Goal: Task Accomplishment & Management: Complete application form

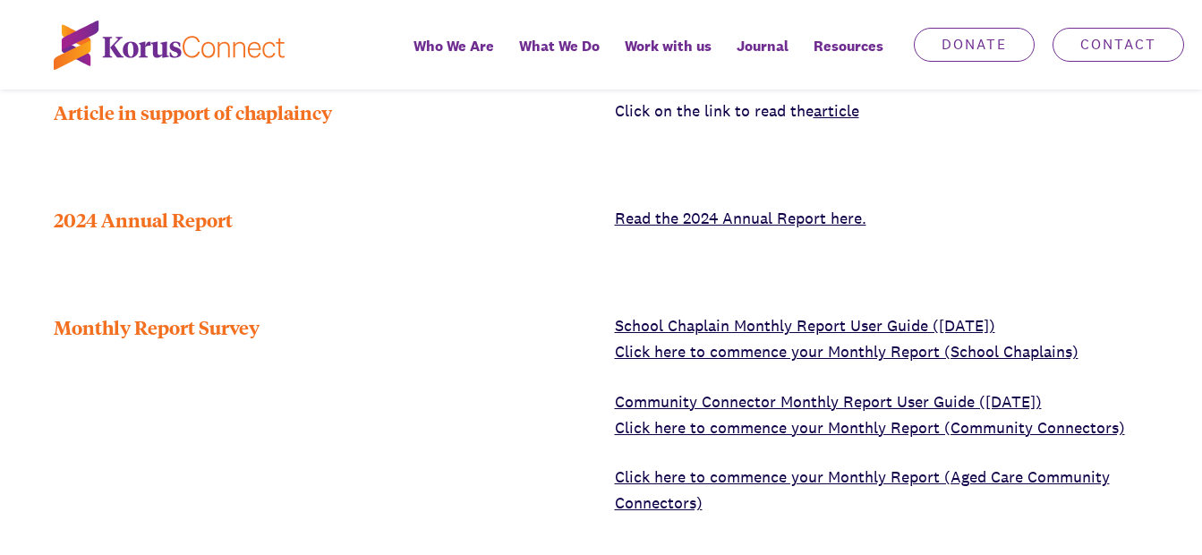
scroll to position [716, 0]
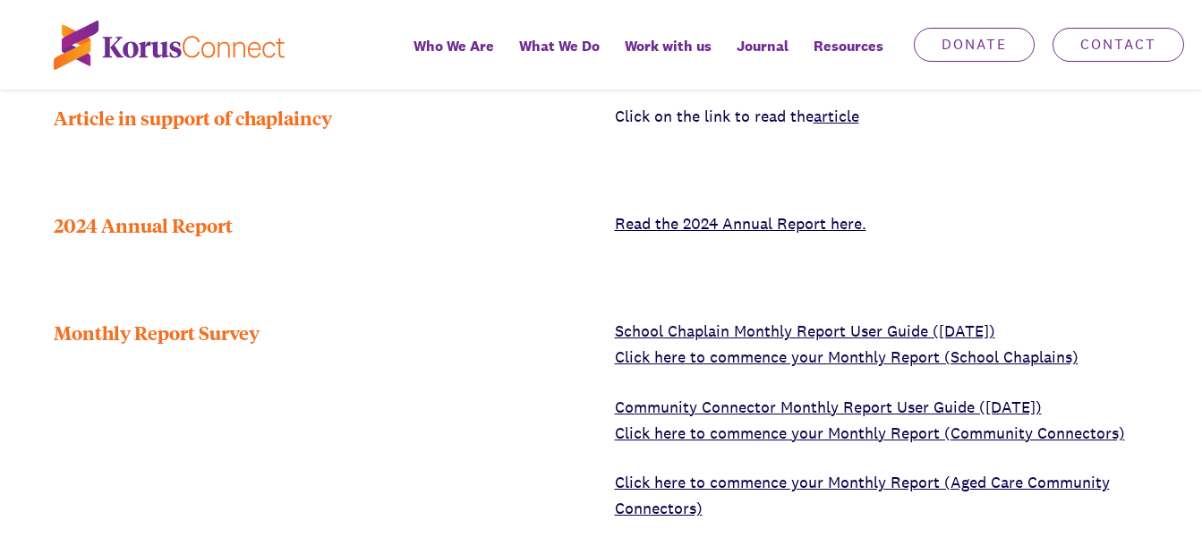
click at [762, 346] on link "Click here to commence your Monthly Report (School Chaplains)" at bounding box center [847, 356] width 464 height 21
click at [733, 346] on link "Click here to commence your Monthly Report (School Chaplains)" at bounding box center [847, 356] width 464 height 21
